Goal: Transaction & Acquisition: Purchase product/service

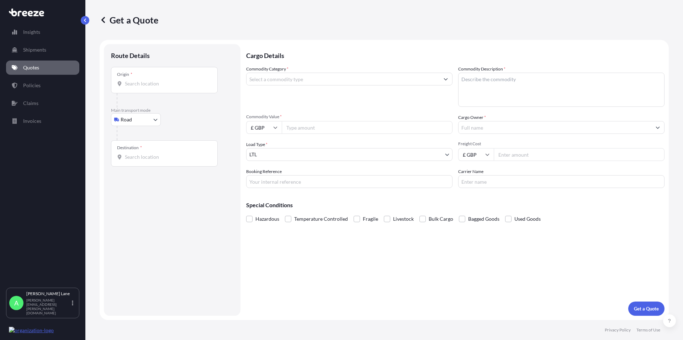
select select "Road"
select select "1"
click at [160, 88] on div "Origin *" at bounding box center [164, 80] width 107 height 26
click at [160, 87] on input "Origin *" at bounding box center [167, 83] width 84 height 7
click at [139, 84] on input "Origin * Please select an origin" at bounding box center [167, 83] width 84 height 7
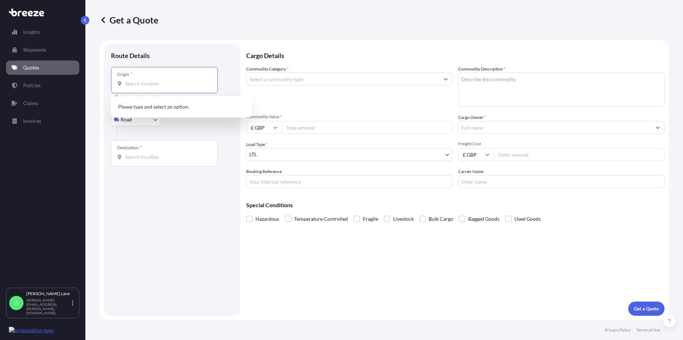
paste input "EN3 7QA"
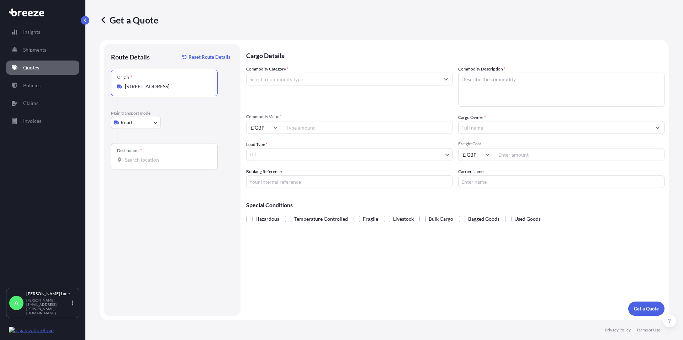
type input "[STREET_ADDRESS]"
click at [147, 119] on body "0 options available. 0 options available. 1 option available. Insights Shipment…" at bounding box center [341, 170] width 683 height 340
click at [131, 150] on div "Air" at bounding box center [136, 153] width 44 height 13
select select "Air"
click at [140, 89] on input "Place of loading" at bounding box center [167, 86] width 84 height 7
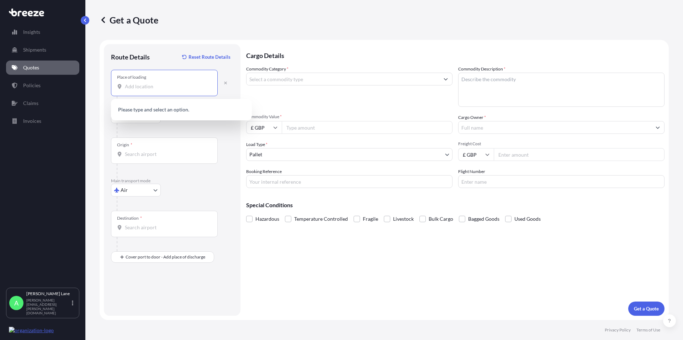
paste input "EN3 7QA"
type input "EN3 7QA"
click at [151, 147] on div "Origin *" at bounding box center [164, 150] width 107 height 26
click at [151, 150] on input "Origin *" at bounding box center [167, 153] width 84 height 7
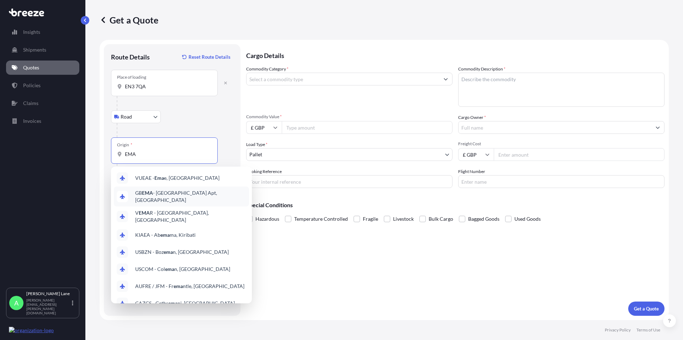
click at [192, 194] on span "GB EMA - [GEOGRAPHIC_DATA] Apt, [GEOGRAPHIC_DATA]" at bounding box center [190, 196] width 111 height 14
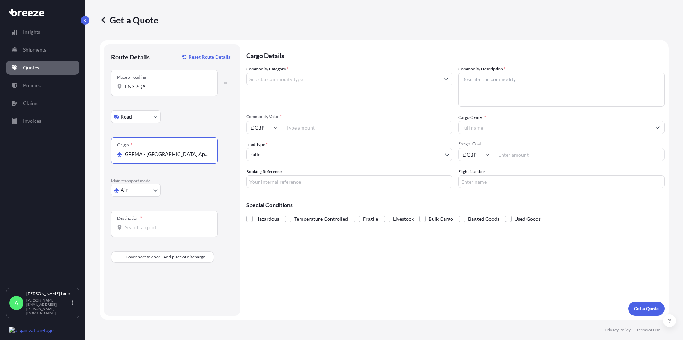
type input "GBEMA - [GEOGRAPHIC_DATA] Apt, [GEOGRAPHIC_DATA]"
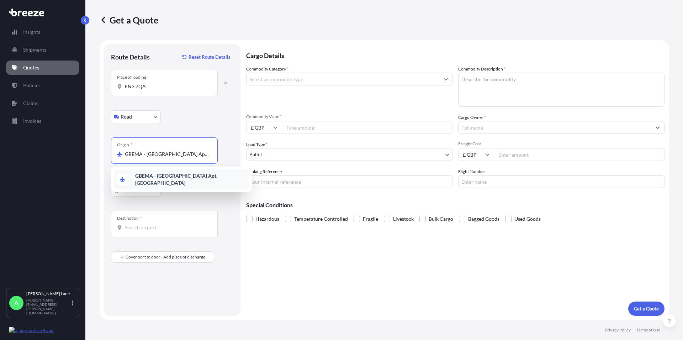
click at [154, 227] on input "Destination *" at bounding box center [167, 227] width 84 height 7
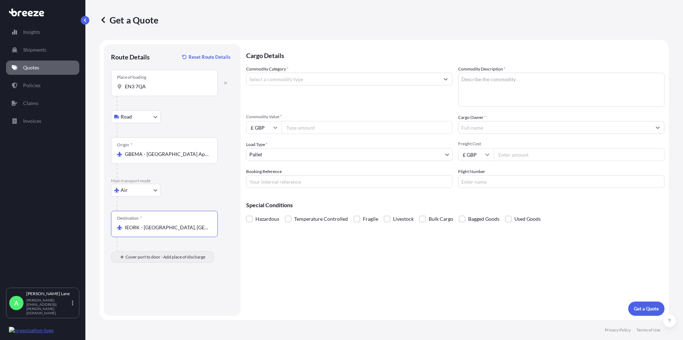
type input "IEORK - [GEOGRAPHIC_DATA], [GEOGRAPHIC_DATA]"
click at [127, 292] on input "Place of Discharge" at bounding box center [167, 294] width 84 height 7
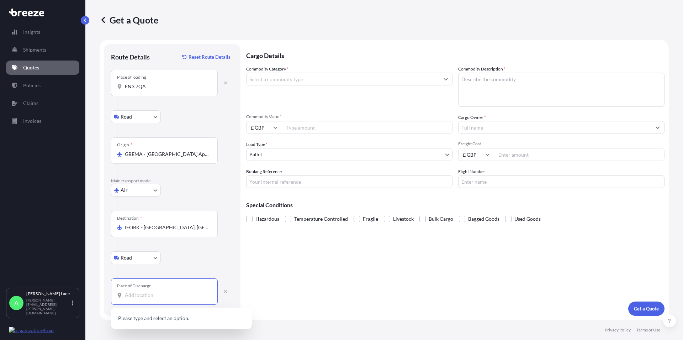
paste input "WATERGRASSHILL"
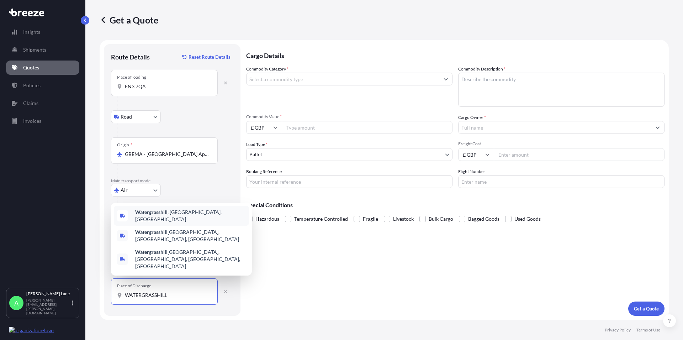
click at [192, 223] on span "Watergrasshill , [GEOGRAPHIC_DATA], [GEOGRAPHIC_DATA]" at bounding box center [190, 215] width 111 height 14
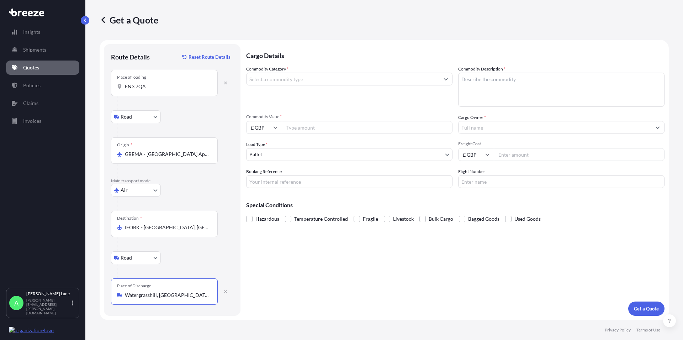
type input "Watergrasshill, [GEOGRAPHIC_DATA], [GEOGRAPHIC_DATA]"
click at [291, 79] on input "Commodity Category *" at bounding box center [342, 79] width 193 height 13
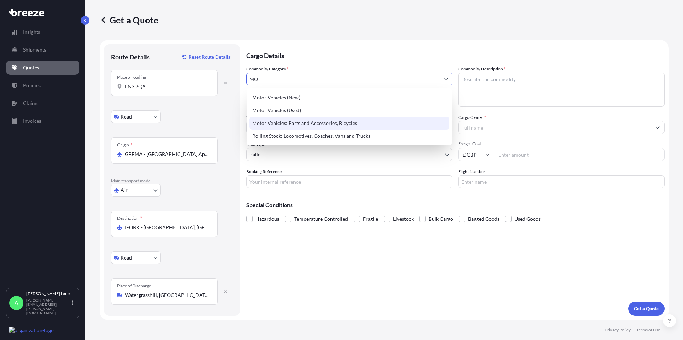
click at [345, 122] on div "Motor Vehicles: Parts and Accessories, Bicycles" at bounding box center [349, 123] width 200 height 13
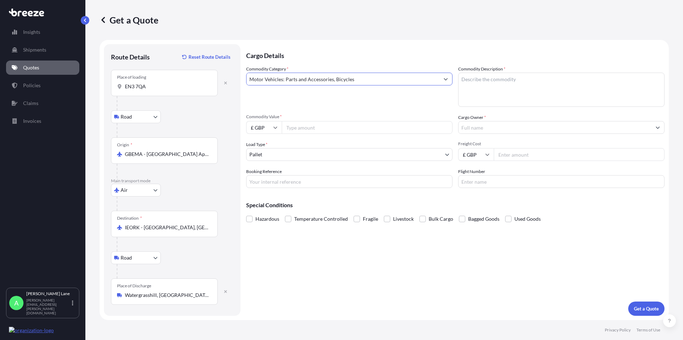
type input "Motor Vehicles: Parts and Accessories, Bicycles"
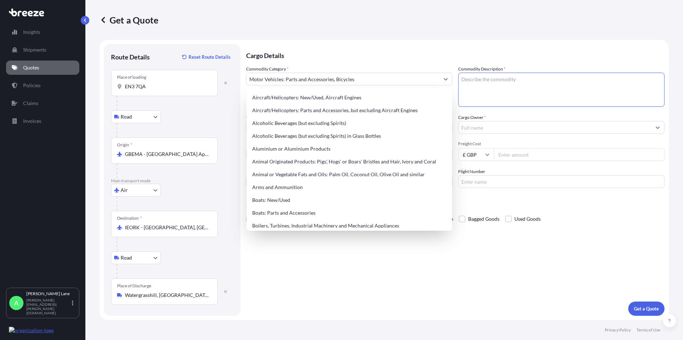
click at [477, 85] on textarea "Commodity Description *" at bounding box center [561, 90] width 206 height 34
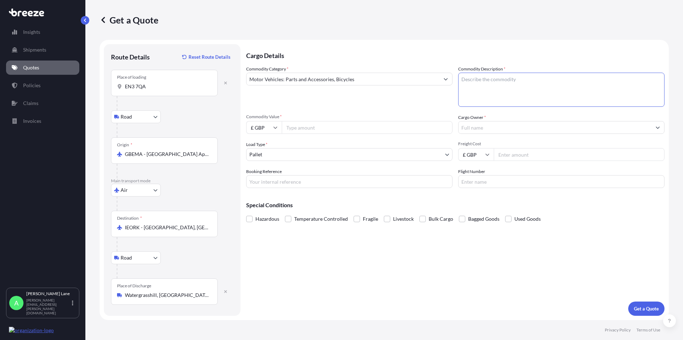
paste textarea "Belt Drive Belt 896mm 30mm"
type textarea "Belt Drive Belt 896mm 30mm"
click at [321, 130] on input "Commodity Value *" at bounding box center [367, 127] width 171 height 13
type input "200"
click at [499, 132] on input "Cargo Owner *" at bounding box center [554, 127] width 193 height 13
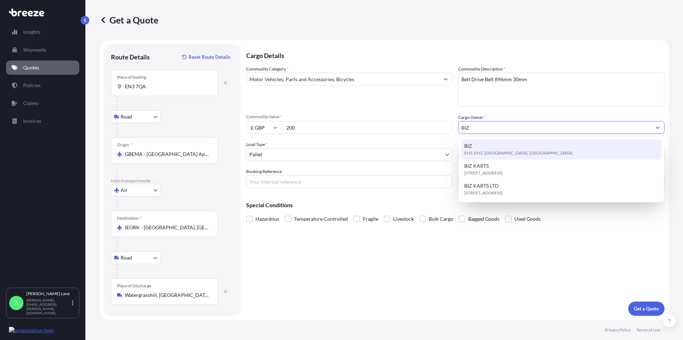
click at [477, 149] on span "EN3, EN3, [GEOGRAPHIC_DATA], [GEOGRAPHIC_DATA]" at bounding box center [518, 152] width 108 height 7
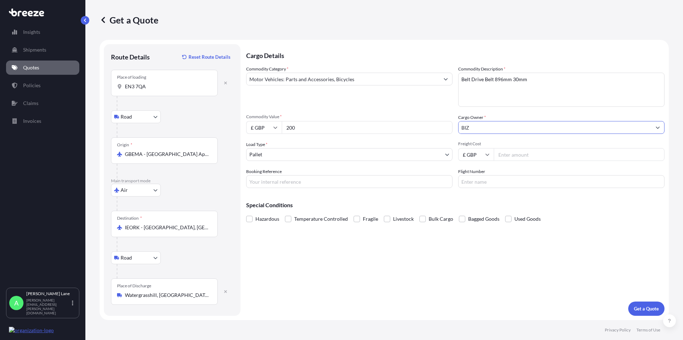
type input "BIZ"
click at [262, 153] on body "15 options available. 4 options available. 2 options available. 0 options avail…" at bounding box center [341, 170] width 683 height 340
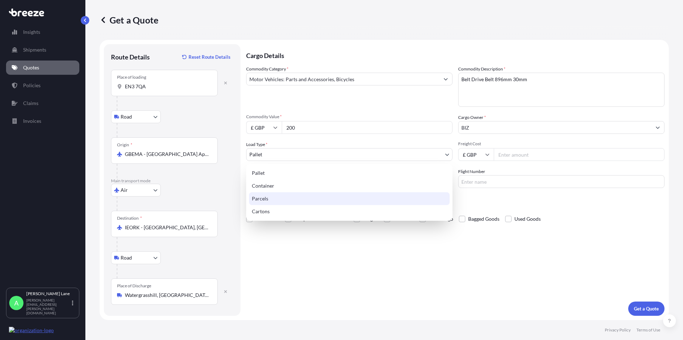
click at [268, 197] on div "Parcels" at bounding box center [349, 198] width 201 height 13
select select "3"
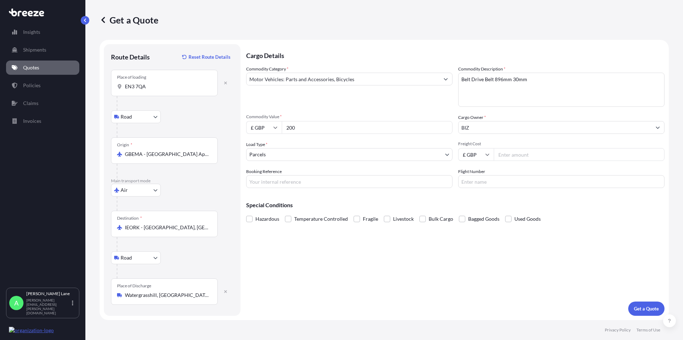
click at [510, 154] on input "Freight Cost" at bounding box center [579, 154] width 171 height 13
type input "49.10"
click at [270, 183] on input "Booking Reference" at bounding box center [349, 181] width 206 height 13
paste input "1893420"
type input "1893420"
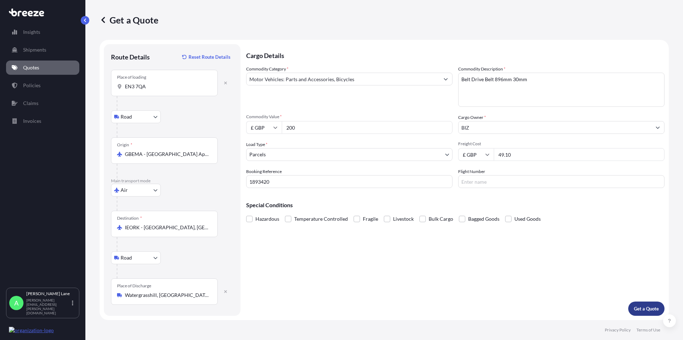
click at [648, 308] on p "Get a Quote" at bounding box center [646, 308] width 25 height 7
click at [174, 84] on input "EN3 7QA" at bounding box center [167, 86] width 84 height 7
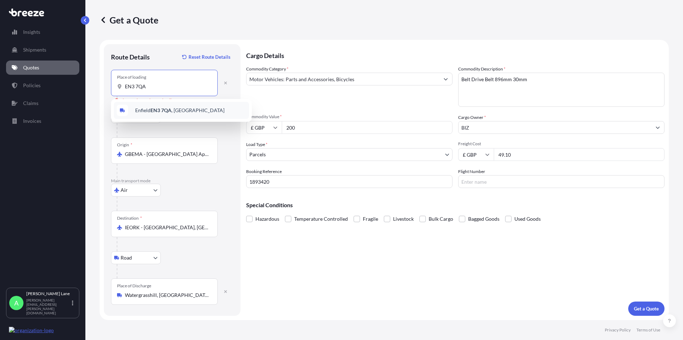
type input "[STREET_ADDRESS]"
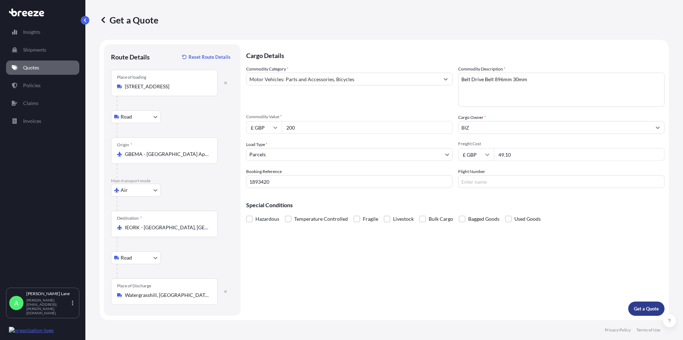
click at [649, 308] on p "Get a Quote" at bounding box center [646, 308] width 25 height 7
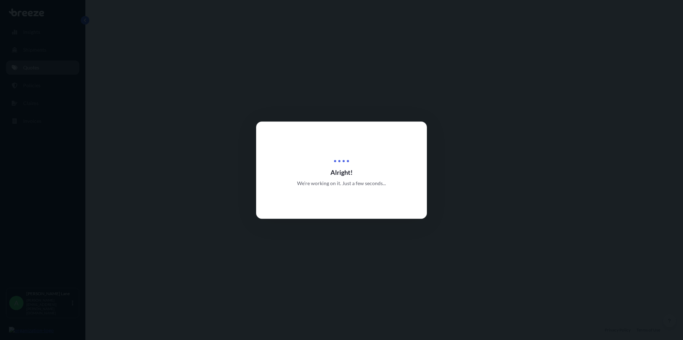
select select "Road"
select select "Air"
select select "Road"
select select "3"
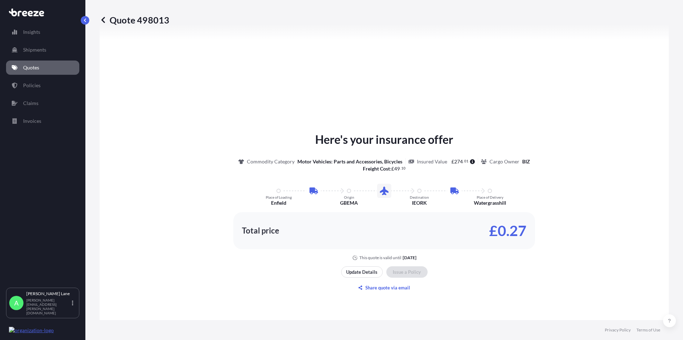
type input "Enfield EN3, [GEOGRAPHIC_DATA]"
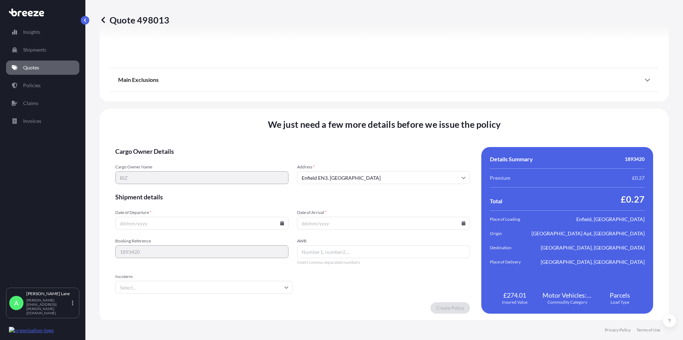
scroll to position [930, 0]
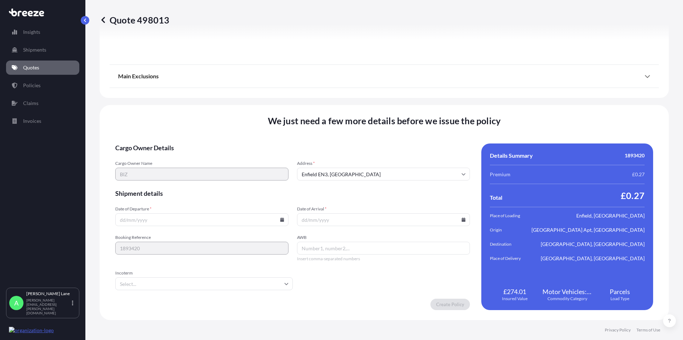
click at [203, 223] on input "Date of Departure *" at bounding box center [201, 219] width 173 height 13
click at [280, 218] on icon at bounding box center [282, 219] width 4 height 4
click at [169, 129] on button "2" at bounding box center [167, 128] width 11 height 11
type input "[DATE]"
click at [462, 219] on icon at bounding box center [464, 219] width 4 height 4
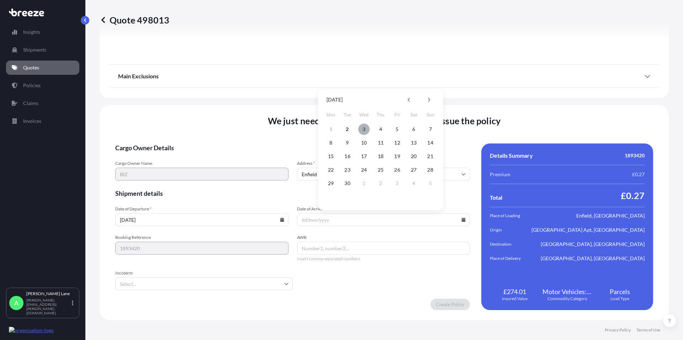
click at [363, 130] on button "3" at bounding box center [363, 128] width 11 height 11
type input "[DATE]"
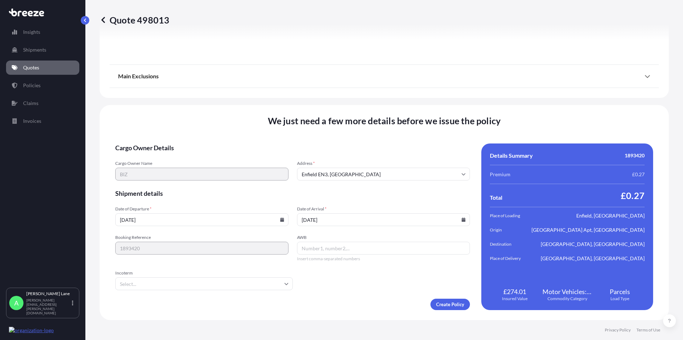
click at [309, 250] on input "AWB" at bounding box center [383, 247] width 173 height 13
paste input "2821385081"
type input "2821385081"
click at [158, 284] on input "Incoterm" at bounding box center [203, 283] width 177 height 13
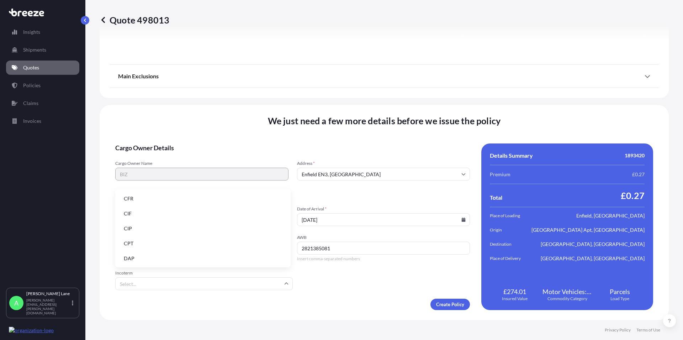
click at [146, 260] on li "DAP" at bounding box center [203, 258] width 170 height 14
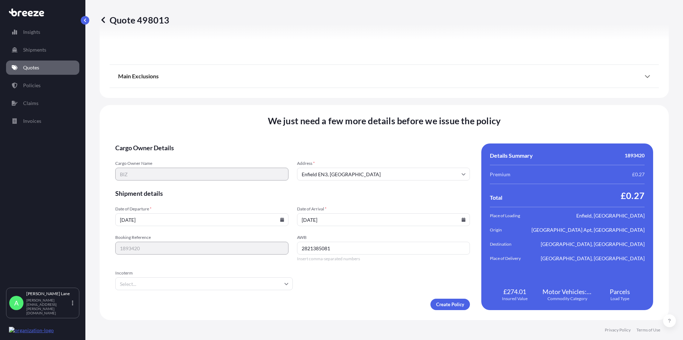
type input "DAP"
